Goal: Information Seeking & Learning: Learn about a topic

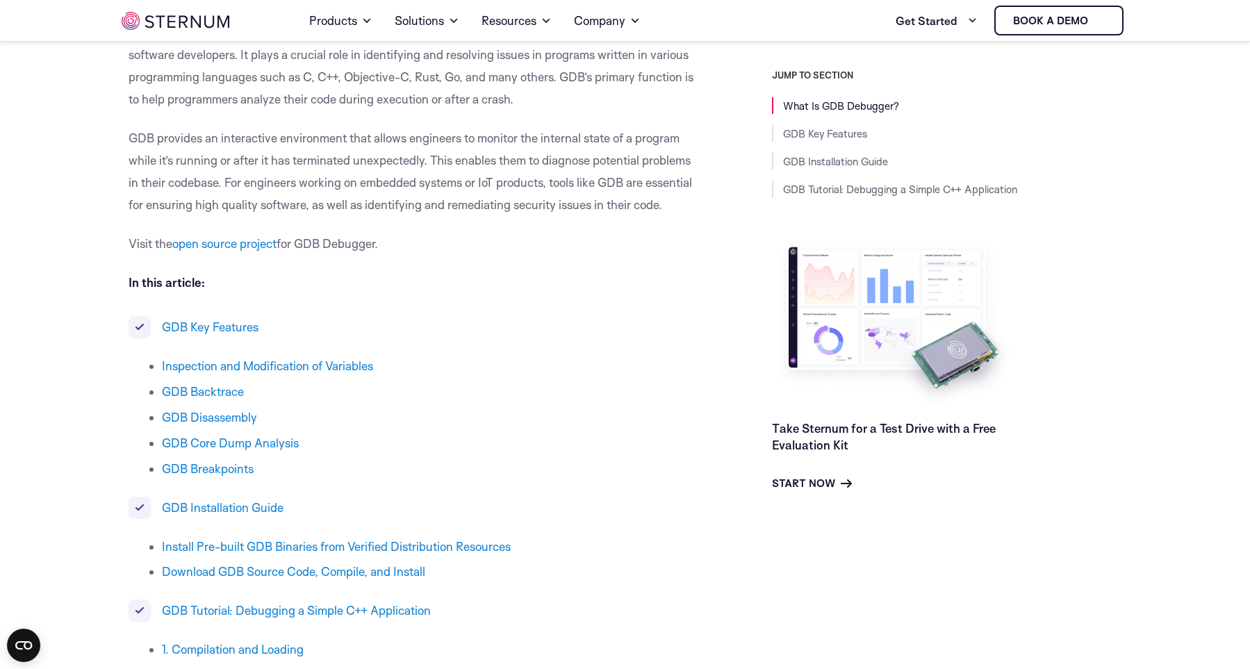
scroll to position [413, 0]
click at [263, 244] on link "open source project" at bounding box center [224, 242] width 104 height 15
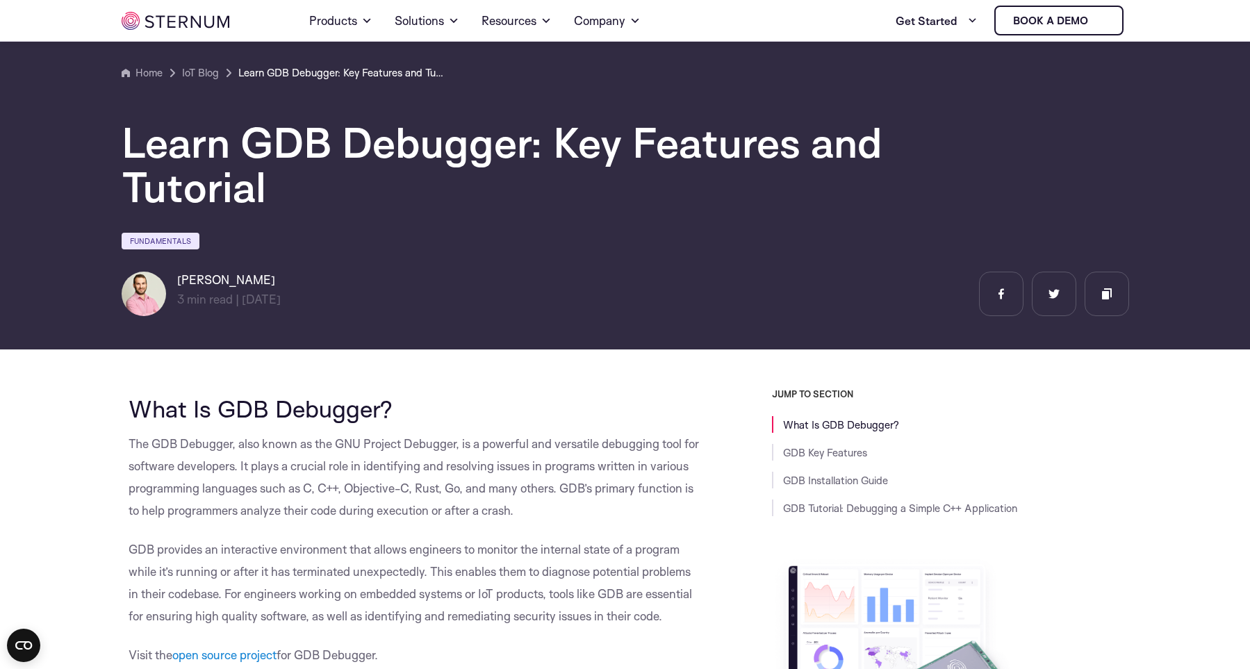
scroll to position [513, 0]
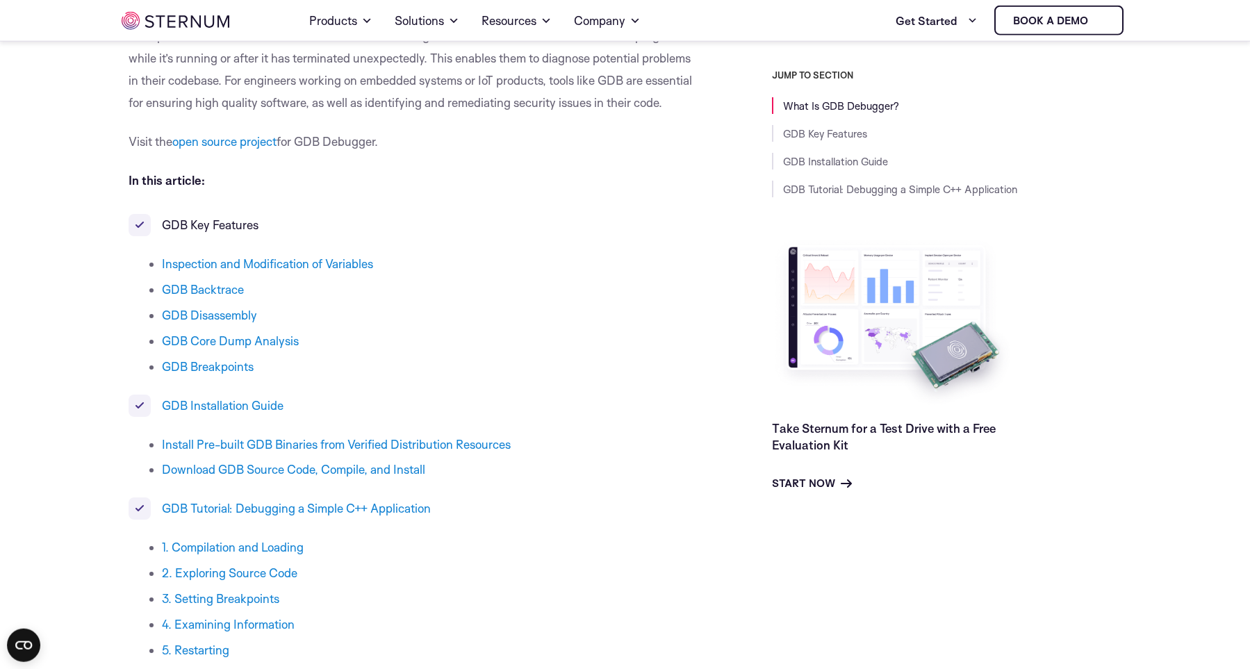
click at [235, 223] on link "GDB Key Features" at bounding box center [210, 224] width 97 height 15
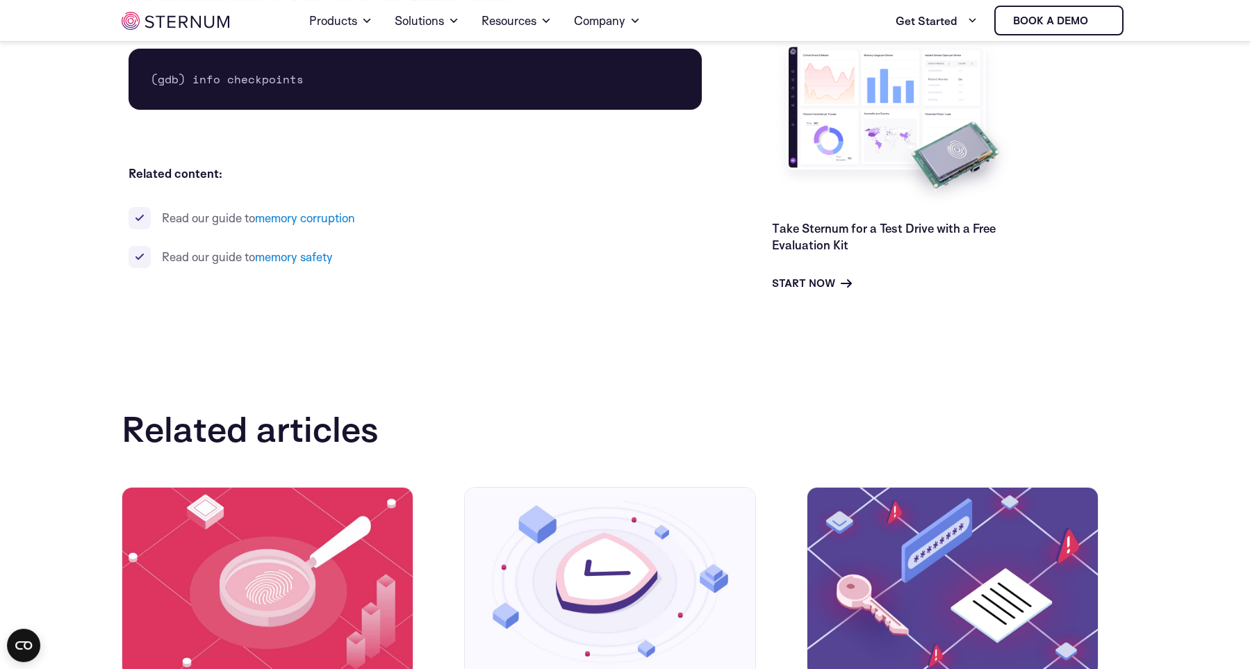
scroll to position [6032, 0]
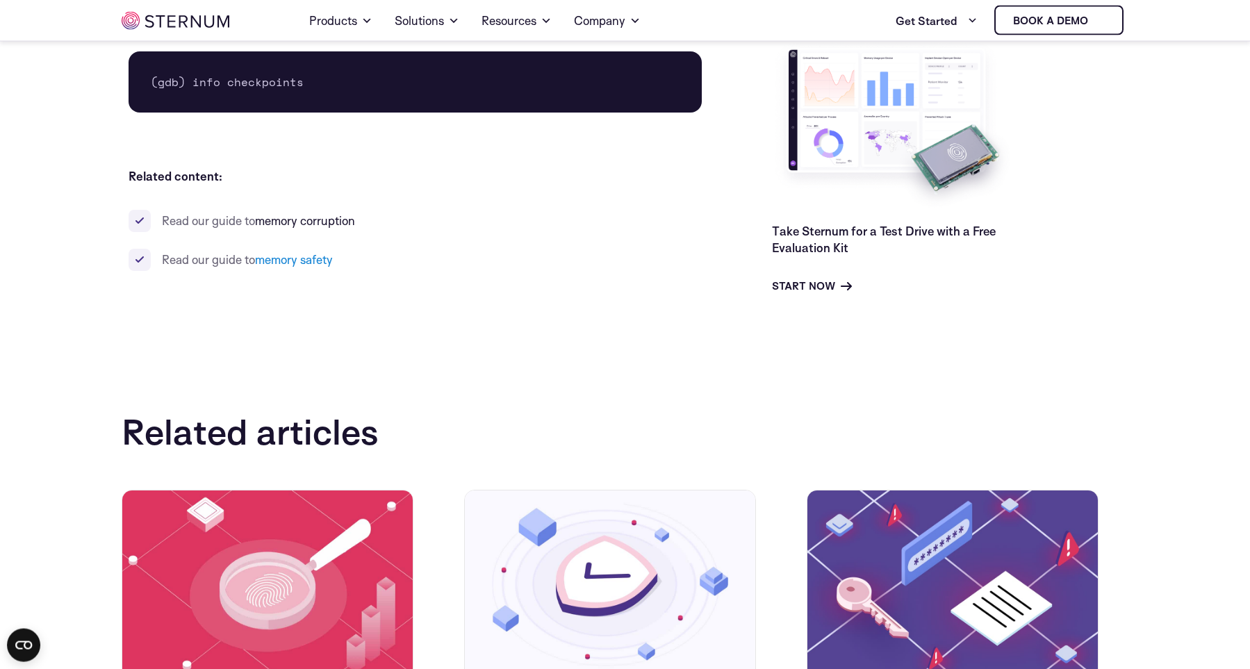
click at [296, 226] on link "memory corruption" at bounding box center [305, 220] width 100 height 15
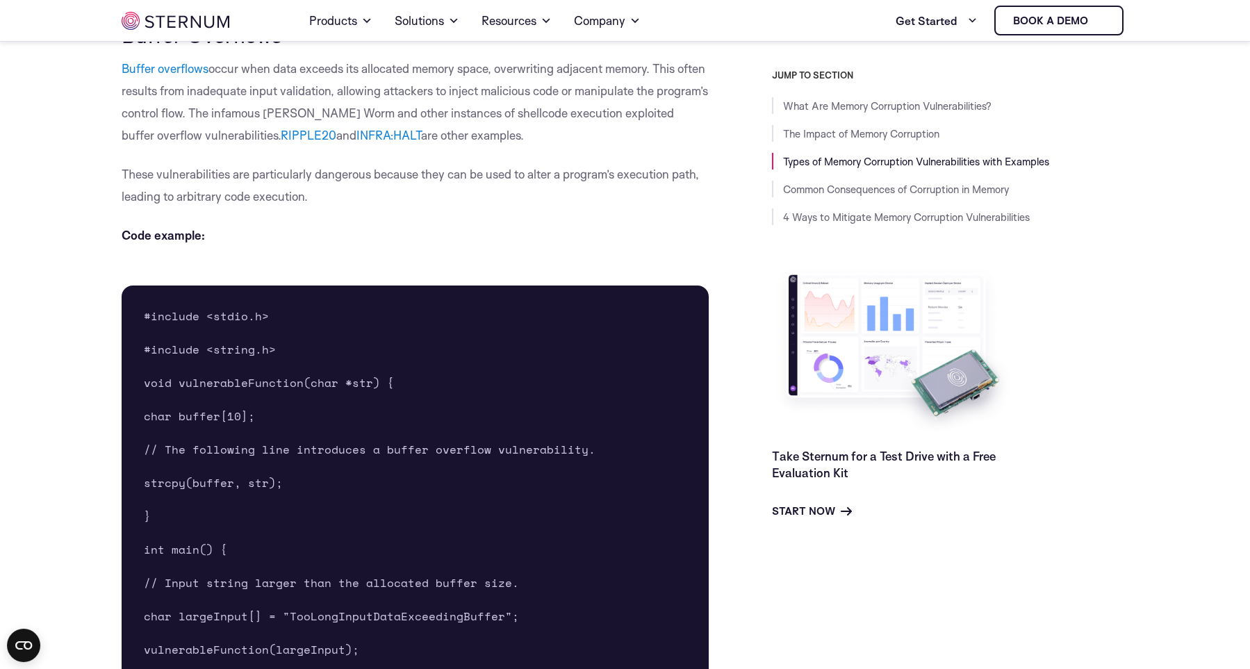
scroll to position [1274, 0]
click at [422, 287] on pre "#include <stdio.h> #include <string.h> void vulnerableFunction(char *str) { cha…" at bounding box center [416, 513] width 588 height 461
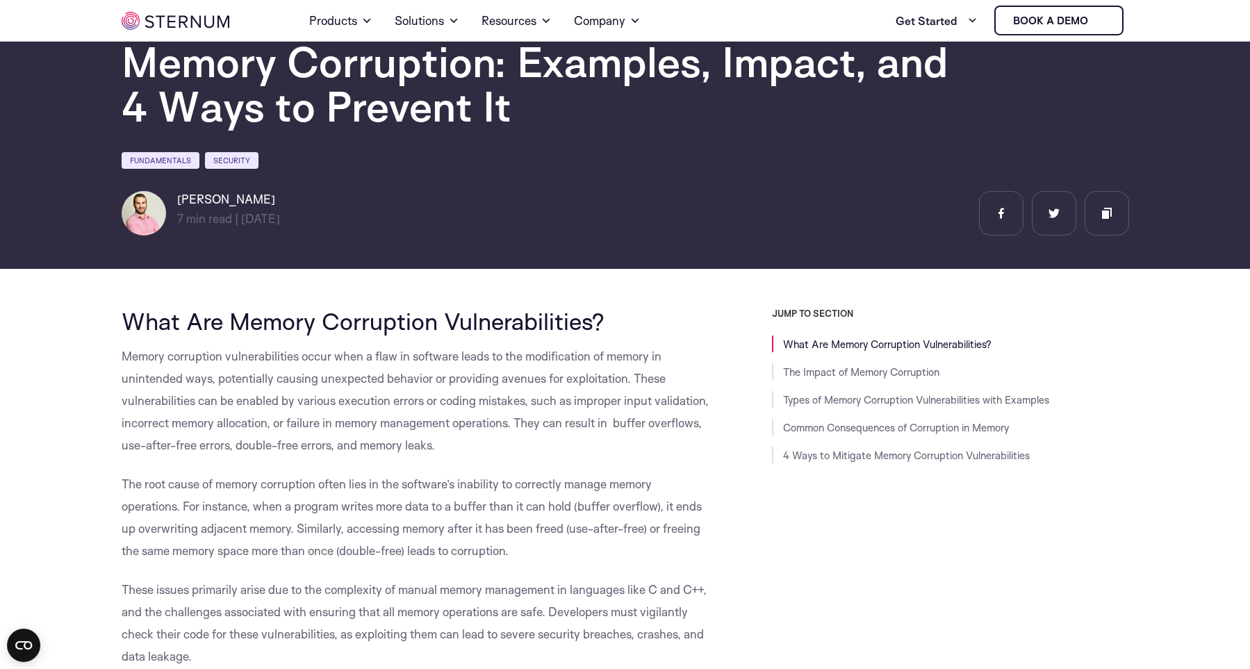
scroll to position [70, 0]
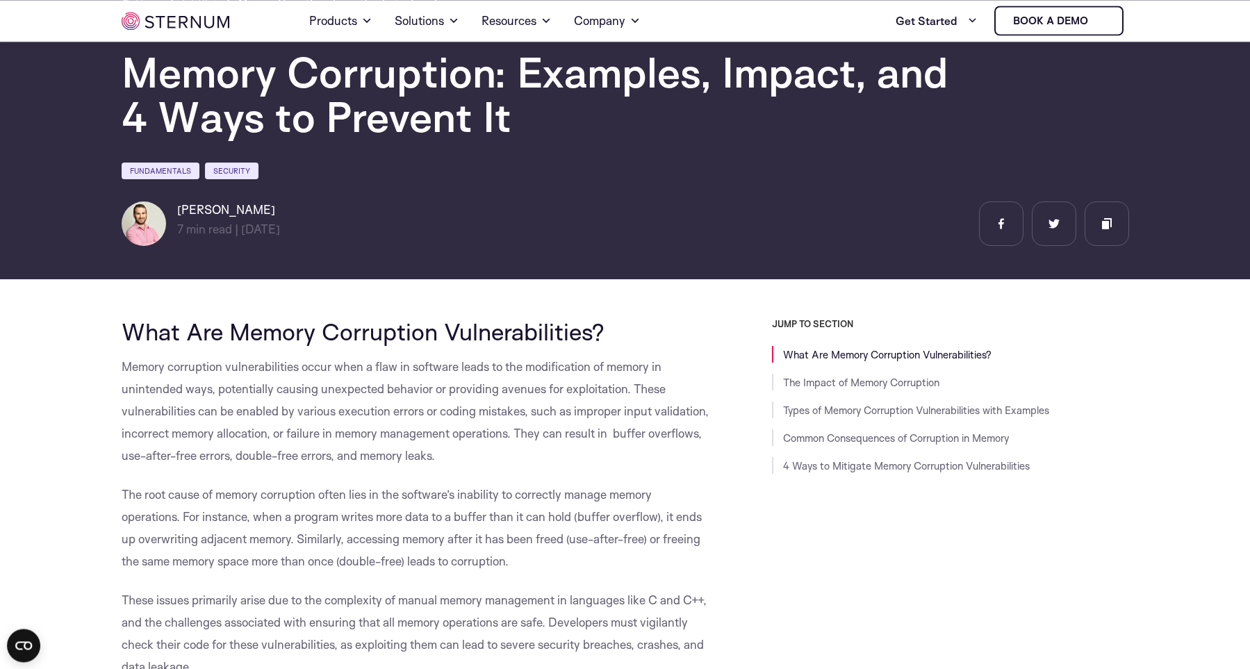
drag, startPoint x: 311, startPoint y: 232, endPoint x: 245, endPoint y: 237, distance: 66.2
click at [245, 237] on div "Lian Granot 7 min read | min read | 23/05/2024" at bounding box center [243, 223] width 243 height 44
click at [245, 236] on span "23/05/2024" at bounding box center [260, 229] width 39 height 15
drag, startPoint x: 246, startPoint y: 231, endPoint x: 308, endPoint y: 223, distance: 62.3
click at [280, 223] on span "23/05/2024" at bounding box center [260, 229] width 39 height 15
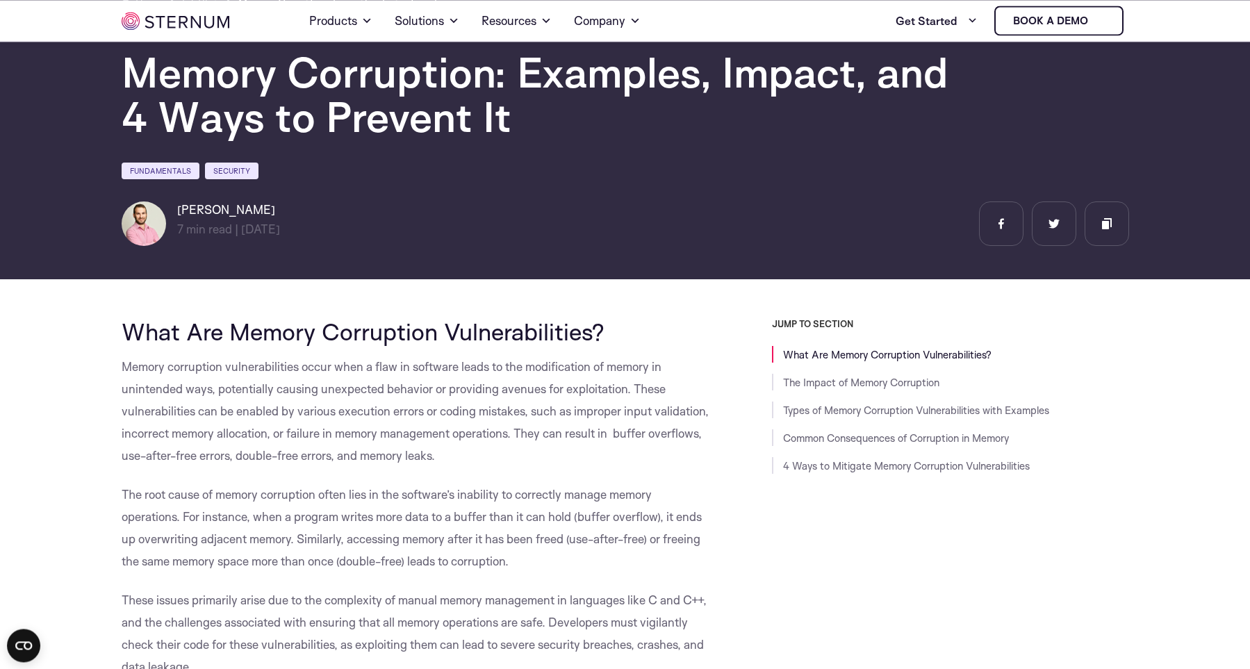
click at [280, 223] on span "23/05/2024" at bounding box center [260, 229] width 39 height 15
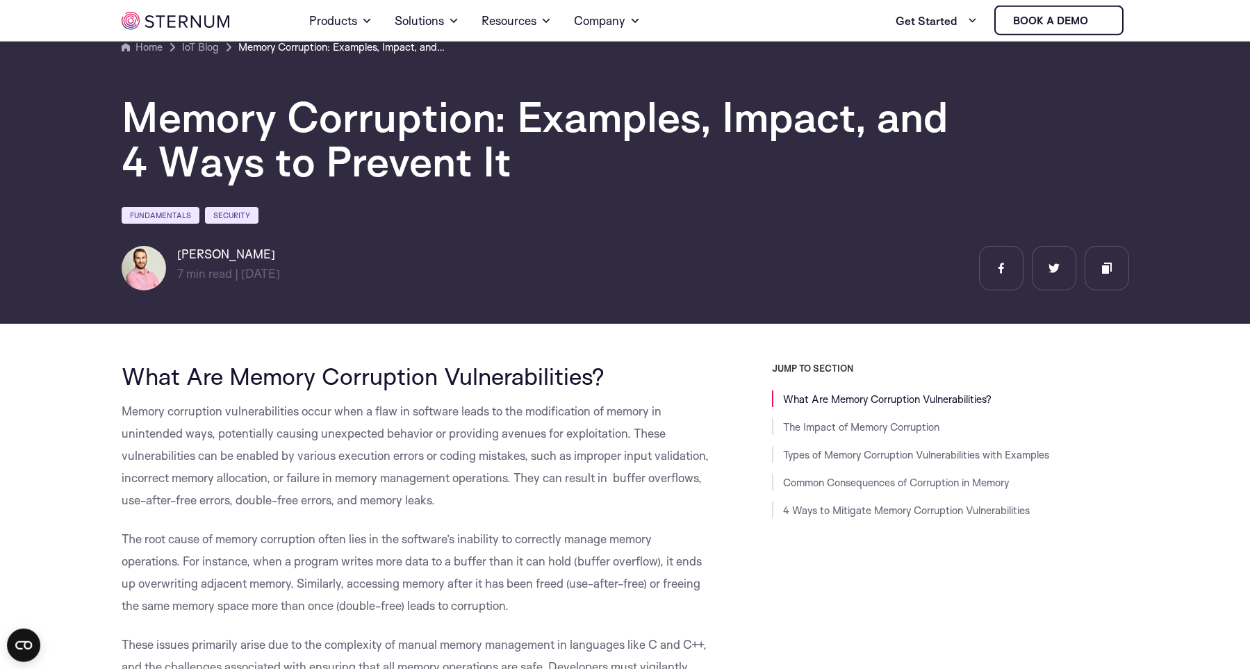
scroll to position [0, 0]
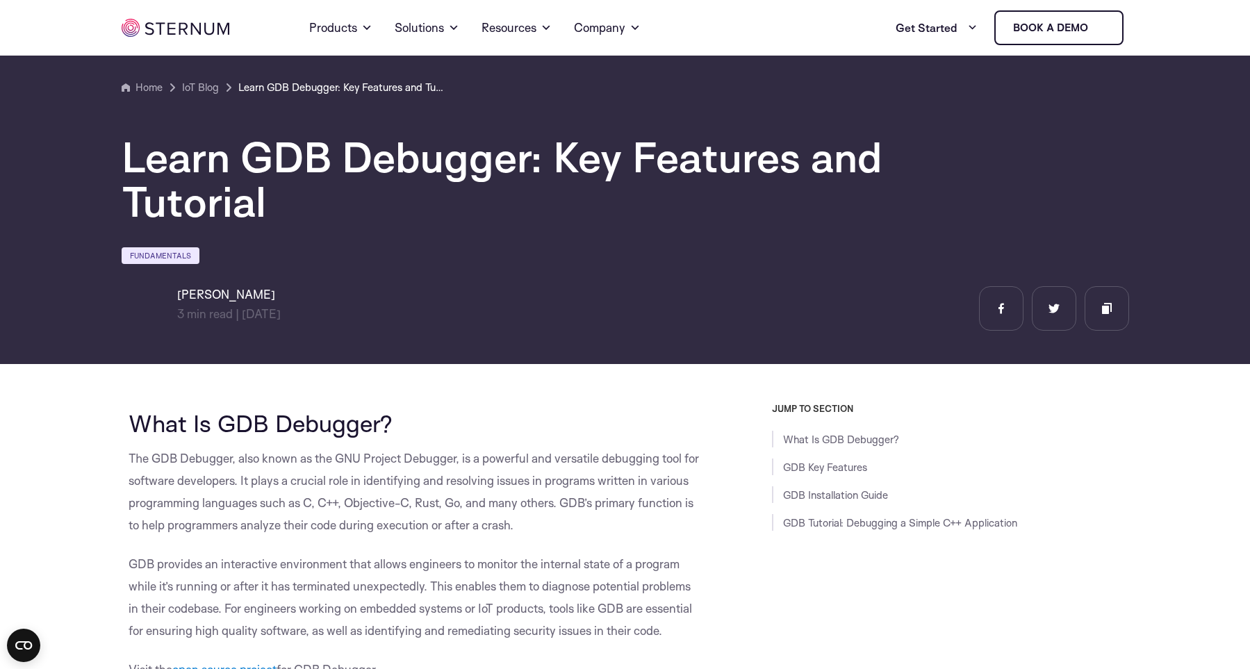
scroll to position [6032, 0]
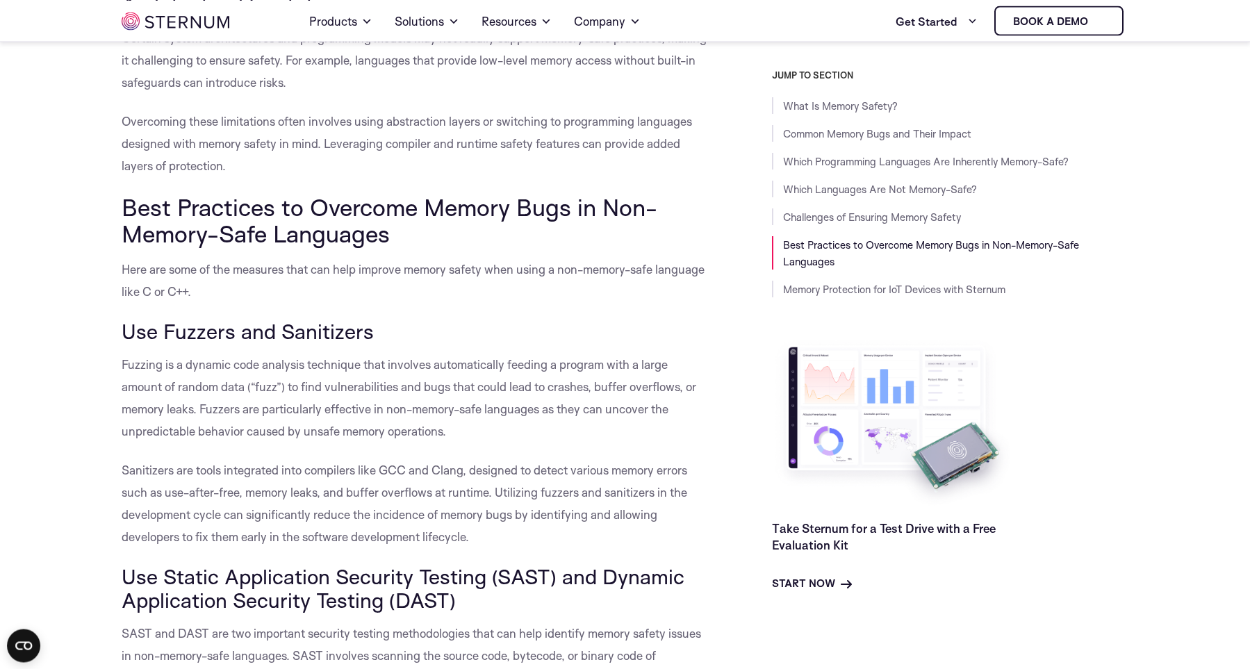
scroll to position [3869, 0]
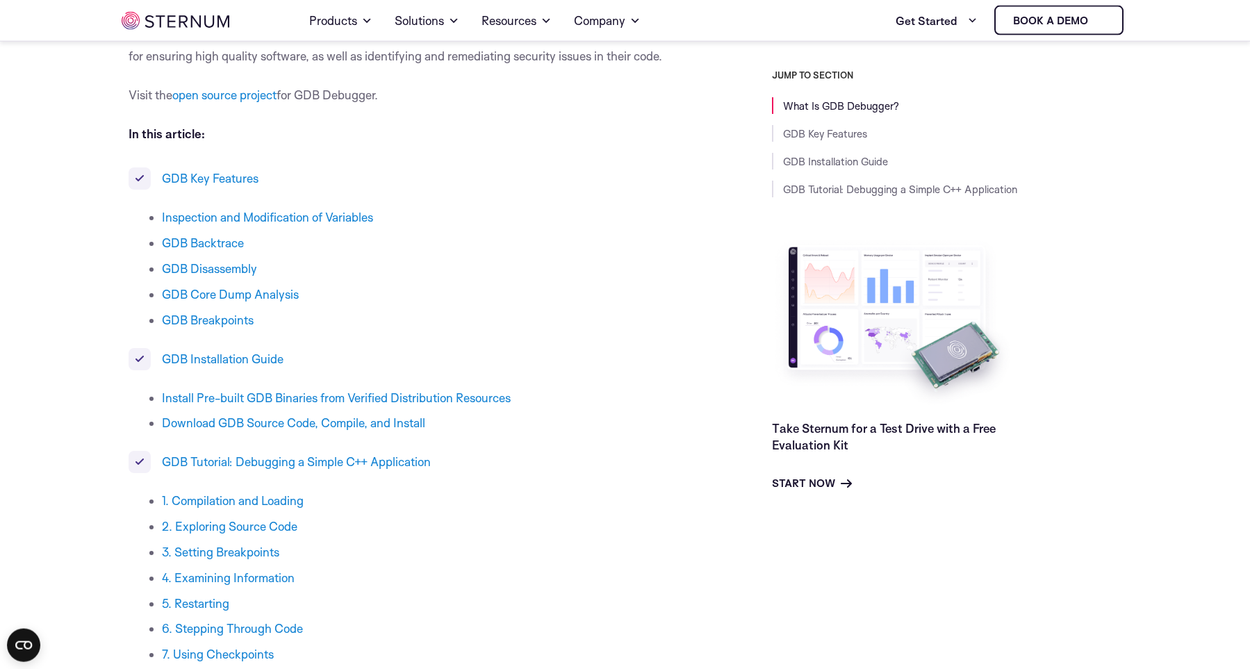
scroll to position [561, 0]
click at [214, 181] on link "GDB Key Features" at bounding box center [210, 176] width 97 height 15
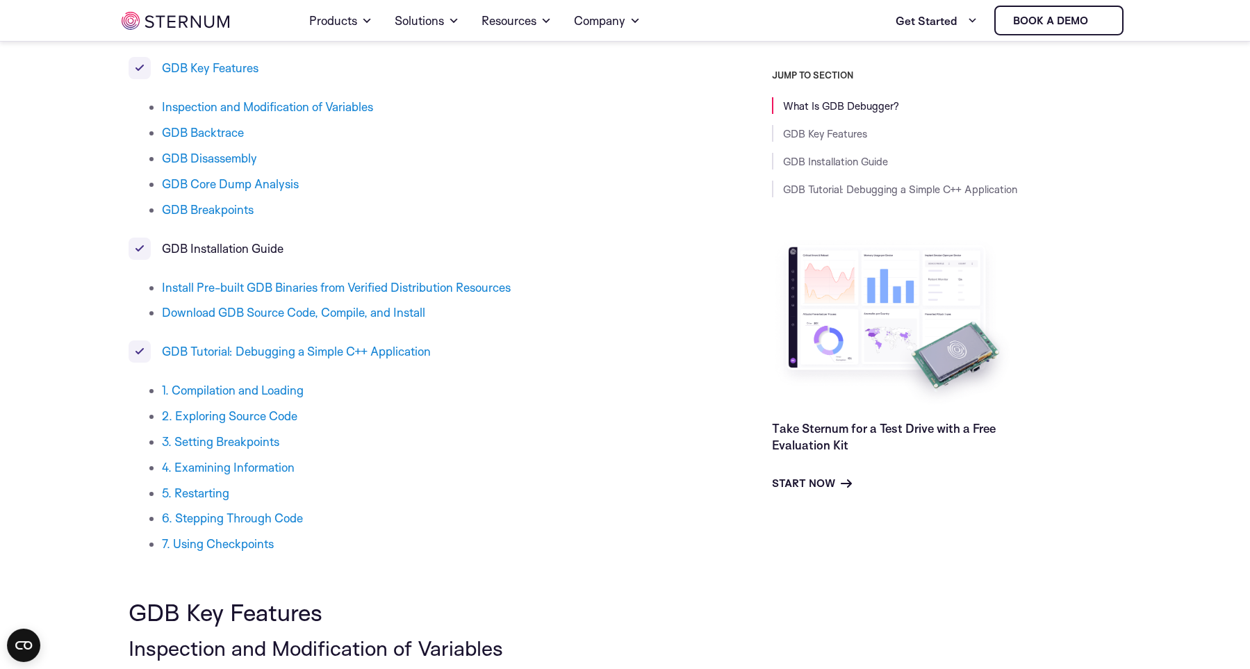
scroll to position [673, 0]
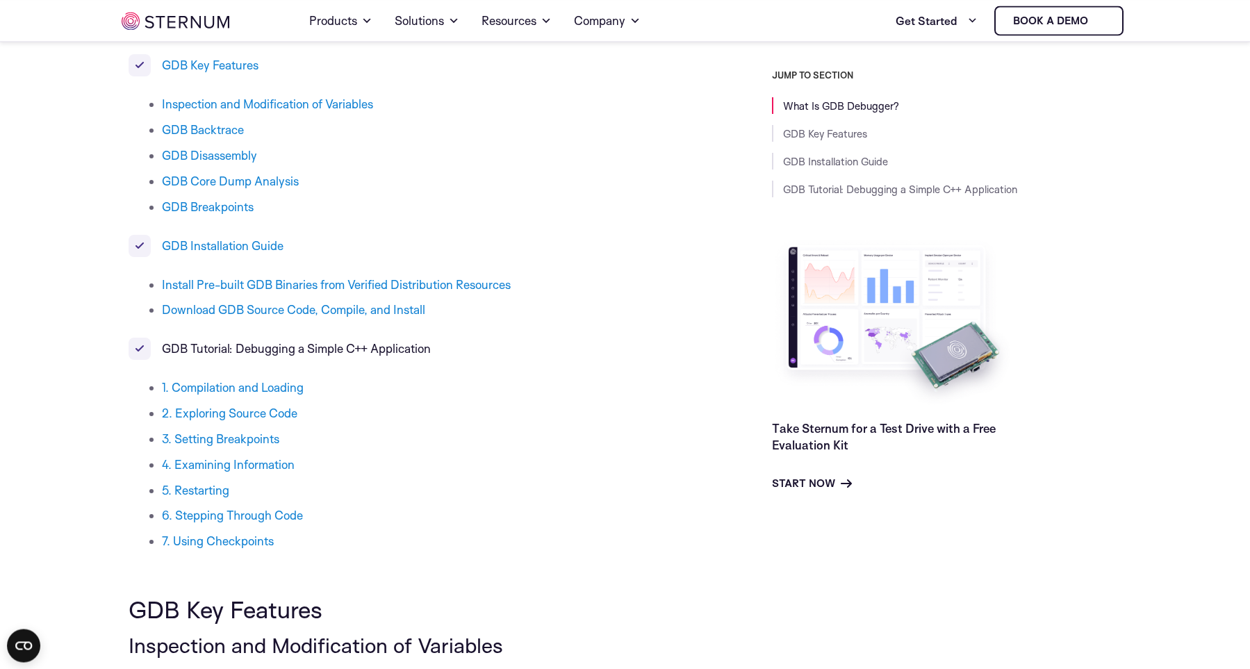
click at [271, 356] on link "GDB Tutorial: Debugging a Simple C++ Application" at bounding box center [296, 348] width 269 height 15
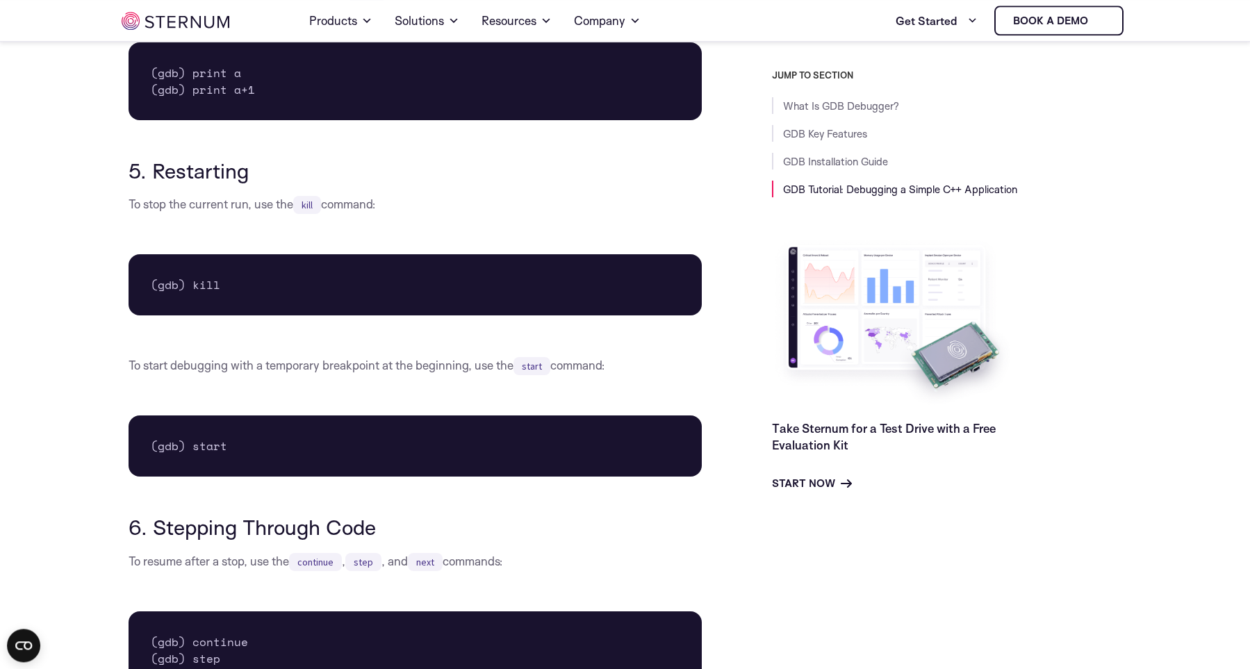
scroll to position [4893, 0]
